Goal: Task Accomplishment & Management: Manage account settings

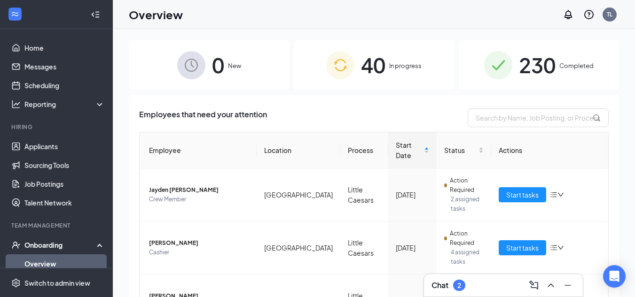
click at [243, 75] on div "0 New" at bounding box center [209, 64] width 160 height 49
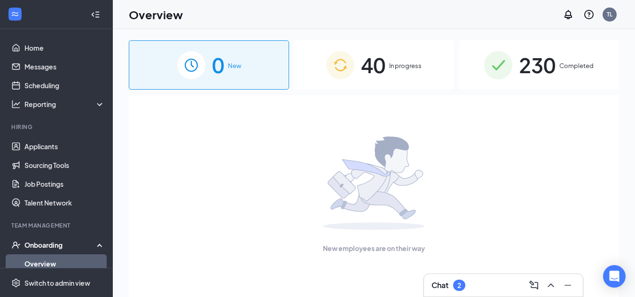
click at [385, 74] on span "40" at bounding box center [373, 65] width 24 height 32
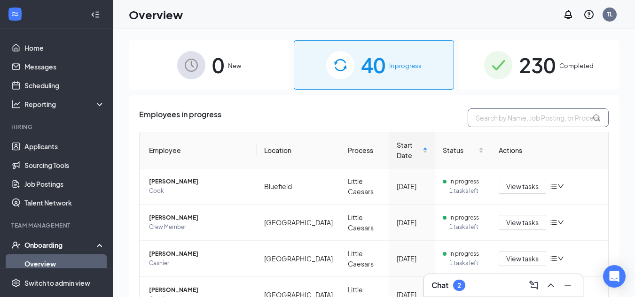
click at [524, 122] on input "text" at bounding box center [537, 118] width 141 height 19
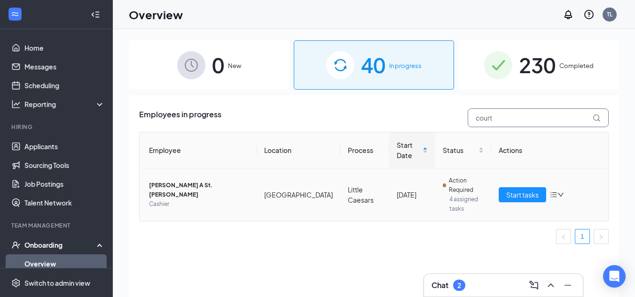
type input "court"
click at [188, 181] on span "[PERSON_NAME] A St. [PERSON_NAME]" at bounding box center [199, 190] width 100 height 19
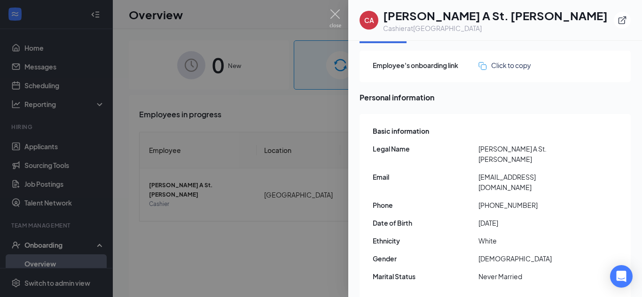
scroll to position [47, 0]
